Goal: Task Accomplishment & Management: Manage account settings

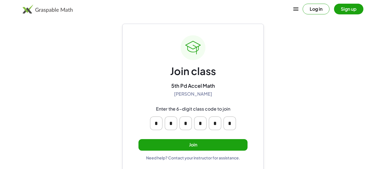
scroll to position [11, 0]
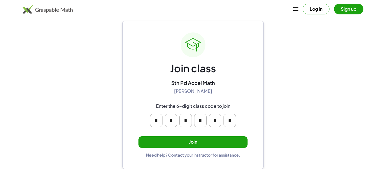
click at [157, 121] on input "*" at bounding box center [156, 121] width 12 height 14
click at [157, 100] on div "Enter the 6-digit class code to join * * * * * *" at bounding box center [193, 115] width 108 height 33
click at [185, 139] on button "Join" at bounding box center [192, 142] width 109 height 12
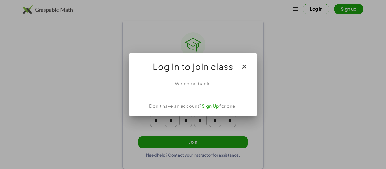
scroll to position [0, 0]
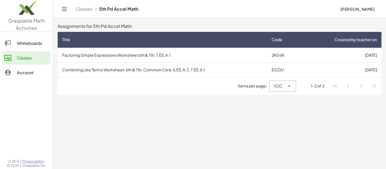
click at [39, 75] on div "Account" at bounding box center [32, 72] width 31 height 7
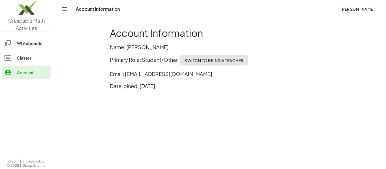
click at [64, 12] on button "Toggle navigation" at bounding box center [64, 9] width 9 height 9
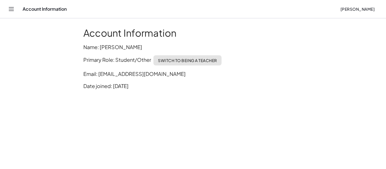
click at [11, 13] on button "Toggle navigation" at bounding box center [11, 9] width 9 height 9
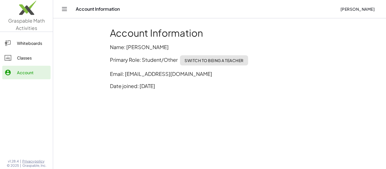
click at [30, 37] on link "Whiteboards" at bounding box center [26, 43] width 48 height 14
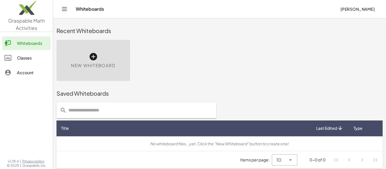
click at [35, 59] on div "Classes" at bounding box center [32, 57] width 31 height 7
